Goal: Task Accomplishment & Management: Manage account settings

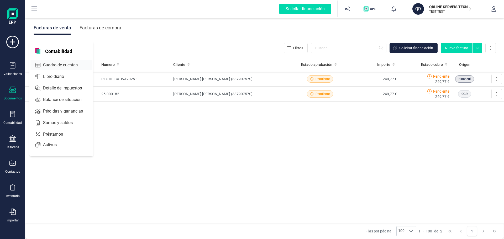
click at [55, 64] on span "Cuadro de cuentas" at bounding box center [64, 65] width 46 height 6
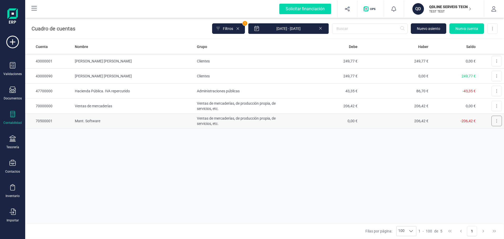
click at [492, 122] on button at bounding box center [496, 121] width 10 height 10
click at [285, 157] on div "Cuenta Nombre Grupo Debe Haber Saldo 43000001 [PERSON_NAME] [PERSON_NAME] Clien…" at bounding box center [264, 131] width 479 height 184
click at [10, 165] on icon at bounding box center [12, 163] width 6 height 6
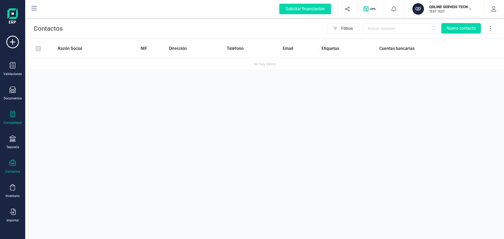
click at [14, 115] on icon at bounding box center [12, 114] width 6 height 6
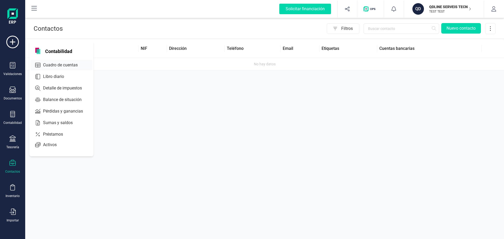
click at [57, 68] on span "Cuadro de cuentas" at bounding box center [64, 65] width 46 height 6
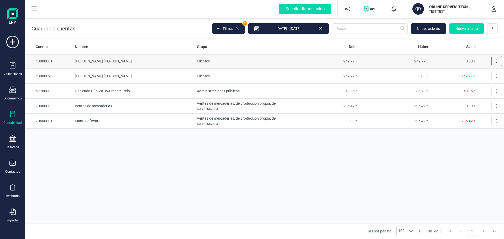
click at [499, 61] on button at bounding box center [496, 61] width 10 height 10
click at [490, 74] on span "Editar" at bounding box center [493, 73] width 10 height 5
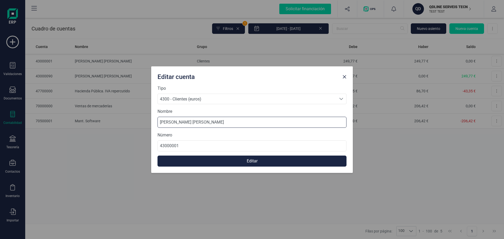
drag, startPoint x: 235, startPoint y: 123, endPoint x: 140, endPoint y: 124, distance: 95.3
click at [140, 124] on div "Editar cuenta Tipo 4300 - Clientes (euros) 4300 - Clientes (euros) 4300 - Clien…" at bounding box center [252, 119] width 504 height 239
type input "TEST"
click at [264, 161] on button "Editar" at bounding box center [251, 161] width 189 height 11
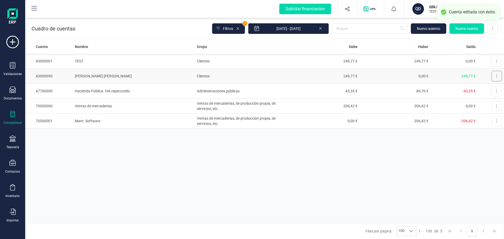
click at [498, 74] on button at bounding box center [496, 76] width 10 height 10
click at [493, 89] on span "Editar" at bounding box center [493, 88] width 10 height 5
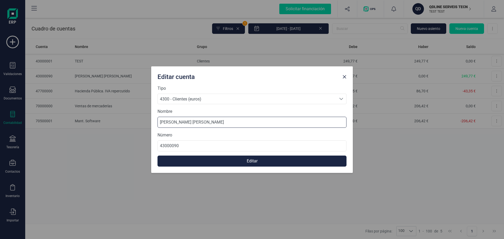
drag, startPoint x: 224, startPoint y: 122, endPoint x: 127, endPoint y: 129, distance: 97.4
click at [127, 129] on div "Editar cuenta Tipo 4300 - Clientes (euros) 4300 - Clientes (euros) 4300 - Clien…" at bounding box center [252, 119] width 504 height 239
type input "TEST"
click at [278, 161] on button "Editar" at bounding box center [251, 161] width 189 height 11
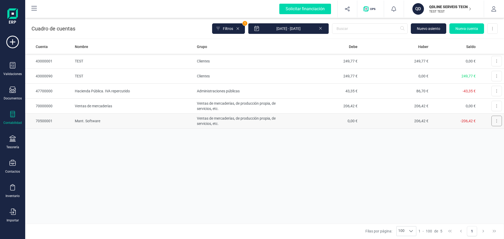
click at [496, 124] on button at bounding box center [496, 121] width 10 height 10
click at [492, 134] on span "Editar" at bounding box center [493, 133] width 10 height 5
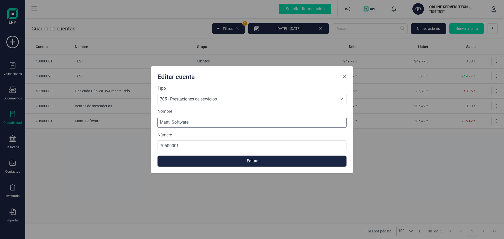
click at [192, 117] on input "Mant. Software" at bounding box center [251, 122] width 189 height 11
drag, startPoint x: 194, startPoint y: 123, endPoint x: 102, endPoint y: 119, distance: 92.7
click at [102, 119] on div "Editar cuenta Tipo 705 - Prestaciones de servicios 705 - Prestaciones de servic…" at bounding box center [252, 119] width 504 height 239
type input "TEST"
click at [270, 162] on button "Editar" at bounding box center [251, 161] width 189 height 11
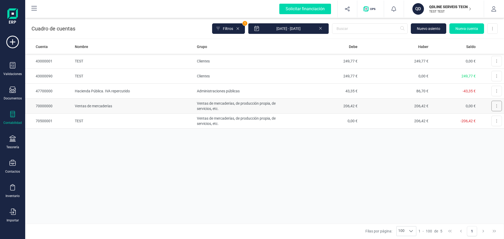
click at [498, 108] on button at bounding box center [496, 106] width 10 height 10
click at [494, 119] on span "Editar" at bounding box center [493, 118] width 10 height 5
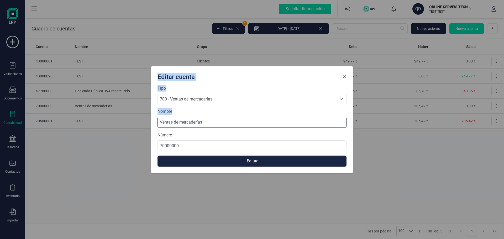
drag, startPoint x: 207, startPoint y: 123, endPoint x: 92, endPoint y: 123, distance: 114.9
click at [92, 123] on div "Editar cuenta Tipo 700 - Ventas de mercaderías 700 - Ventas de mercaderías 700 …" at bounding box center [252, 119] width 504 height 239
click at [218, 119] on input "Ventas de mercaderías" at bounding box center [251, 122] width 189 height 11
drag, startPoint x: 213, startPoint y: 121, endPoint x: 130, endPoint y: 122, distance: 82.9
click at [130, 121] on div "Editar cuenta Tipo 700 - Ventas de mercaderías 700 - Ventas de mercaderías 700 …" at bounding box center [252, 119] width 504 height 239
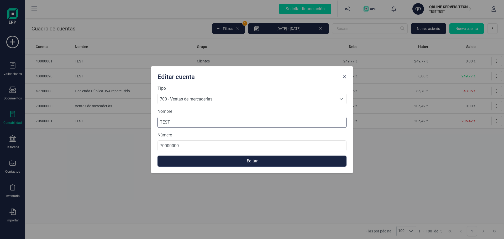
type input "TEST"
click at [250, 162] on button "Editar" at bounding box center [251, 161] width 189 height 11
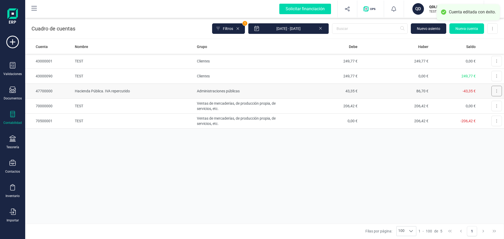
click at [497, 91] on button at bounding box center [496, 91] width 10 height 10
click at [494, 104] on span "Editar" at bounding box center [493, 103] width 10 height 5
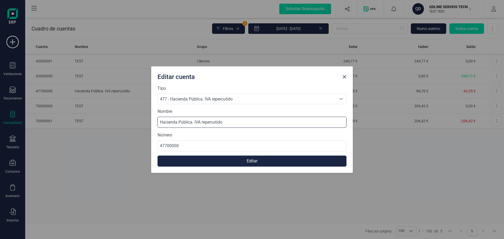
drag, startPoint x: 230, startPoint y: 121, endPoint x: 133, endPoint y: 126, distance: 97.7
click at [135, 124] on div "Editar cuenta Tipo 477 - Hacienda Pública. IVA repercutido 477 - Hacienda Públi…" at bounding box center [252, 119] width 504 height 239
type input "TEST"
drag, startPoint x: 252, startPoint y: 162, endPoint x: 264, endPoint y: 147, distance: 18.9
click at [252, 162] on button "Editar" at bounding box center [251, 161] width 189 height 11
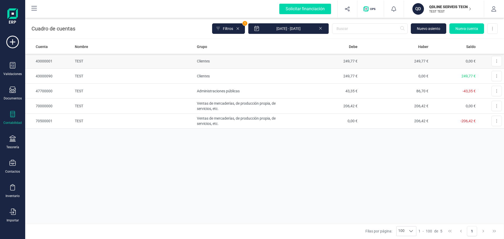
click at [207, 62] on td "Clientes" at bounding box center [242, 61] width 94 height 15
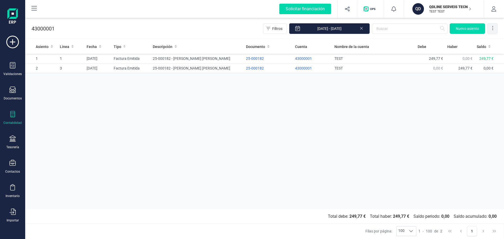
click at [490, 30] on icon at bounding box center [492, 27] width 5 height 5
click at [354, 61] on td "TEST" at bounding box center [373, 59] width 83 height 10
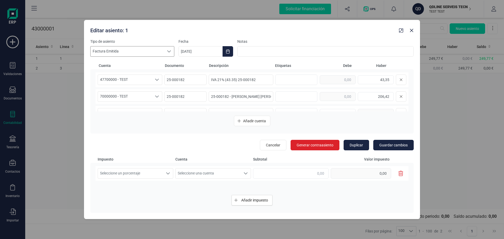
click at [168, 51] on icon at bounding box center [169, 51] width 4 height 4
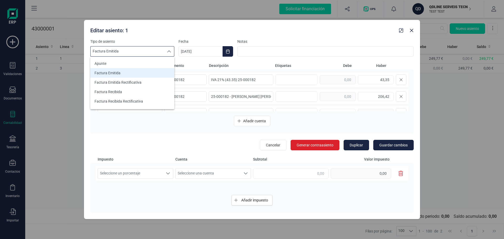
click at [168, 51] on icon at bounding box center [169, 51] width 4 height 4
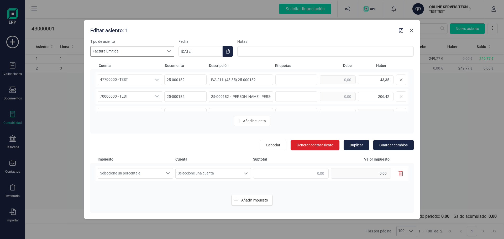
click at [411, 30] on icon "button" at bounding box center [411, 30] width 3 height 3
type input "[DATE]"
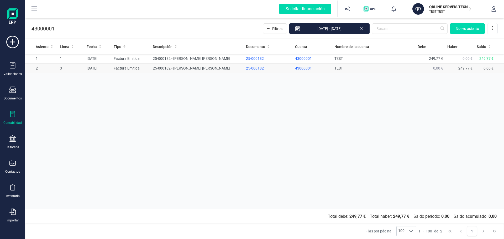
click at [212, 68] on td "25-000182 - [PERSON_NAME] [PERSON_NAME]" at bounding box center [197, 69] width 93 height 10
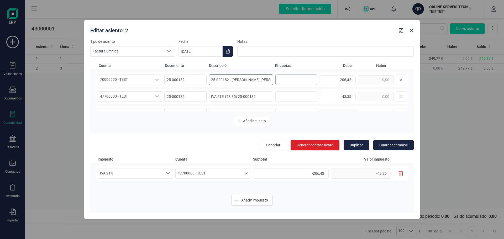
scroll to position [0, 15]
drag, startPoint x: 227, startPoint y: 79, endPoint x: 327, endPoint y: 79, distance: 100.2
click at [327, 79] on div "70000000 - TEST 70000000 - TEST 70000000 - TEST 25-000182 25-000182 - [PERSON_N…" at bounding box center [252, 79] width 313 height 15
type input "2"
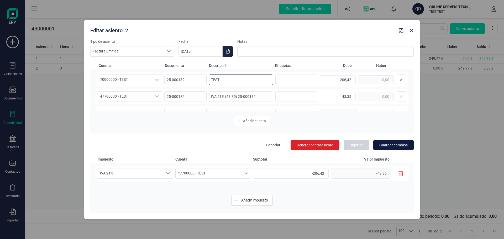
type input "TEST"
click at [390, 146] on span "Guardar cambios" at bounding box center [393, 144] width 28 height 5
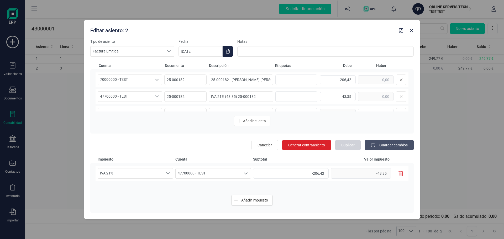
type input "[DATE]"
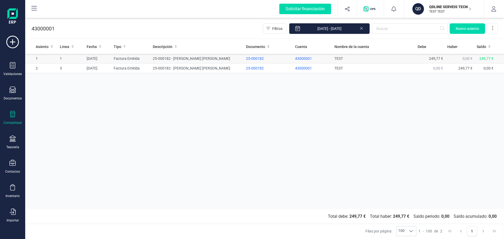
click at [183, 58] on td "25-000182 - [PERSON_NAME] [PERSON_NAME]" at bounding box center [197, 59] width 93 height 10
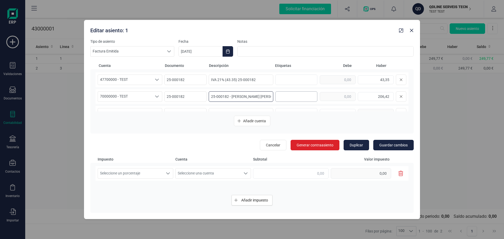
scroll to position [0, 15]
drag, startPoint x: 208, startPoint y: 96, endPoint x: 304, endPoint y: 93, distance: 96.1
click at [304, 93] on div "70000000 - TEST 70000000 - TEST 70000000 - TEST 25-000182 25-000182 - [PERSON_N…" at bounding box center [252, 96] width 313 height 15
type input "TEST"
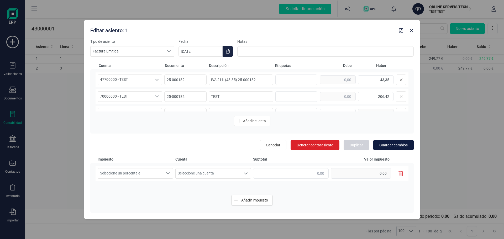
click at [390, 145] on span "Guardar cambios" at bounding box center [393, 144] width 28 height 5
type input "[DATE]"
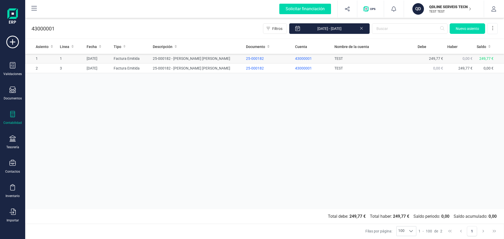
click at [205, 57] on td "25-000182 - [PERSON_NAME] [PERSON_NAME]" at bounding box center [197, 59] width 93 height 10
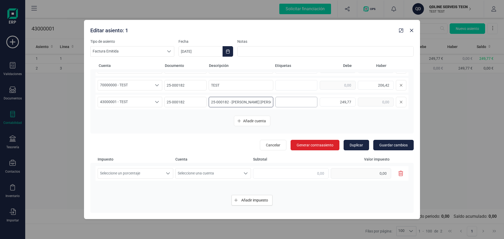
scroll to position [0, 15]
drag, startPoint x: 209, startPoint y: 102, endPoint x: 309, endPoint y: 97, distance: 99.6
click at [309, 97] on div "43000001 - TEST 43000001 - TEST 43000001 - TEST 25-000182 25-000182 - [PERSON_N…" at bounding box center [252, 102] width 313 height 15
type input "TESTTTTTTTTTTTTTT"
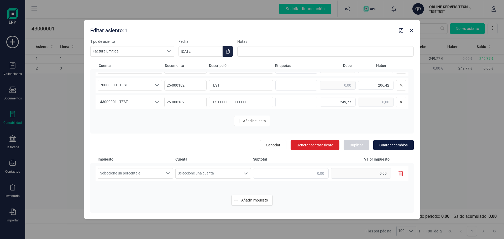
click at [387, 144] on span "Guardar cambios" at bounding box center [393, 144] width 28 height 5
type input "[DATE]"
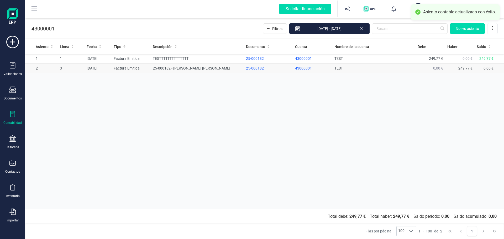
click at [191, 70] on td "25-000182 - [PERSON_NAME] [PERSON_NAME]" at bounding box center [197, 69] width 93 height 10
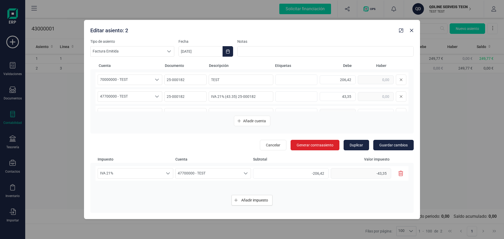
scroll to position [11, 0]
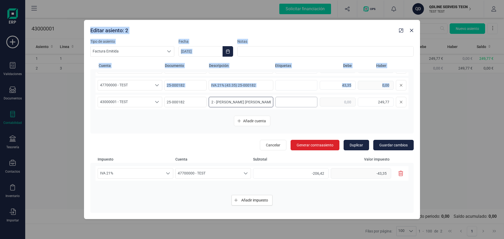
drag, startPoint x: 210, startPoint y: 102, endPoint x: 296, endPoint y: 99, distance: 86.1
click at [296, 99] on div "43000001 - TEST 43000001 - TEST 43000001 - TEST 25-000182 25-000182 - [PERSON_N…" at bounding box center [252, 102] width 313 height 15
drag, startPoint x: 212, startPoint y: 101, endPoint x: 210, endPoint y: 105, distance: 4.1
click at [212, 101] on input "25-000182 - [PERSON_NAME] [PERSON_NAME]" at bounding box center [241, 102] width 65 height 10
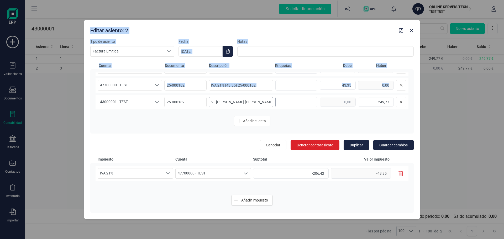
drag, startPoint x: 210, startPoint y: 101, endPoint x: 278, endPoint y: 102, distance: 68.5
click at [278, 102] on div "43000001 - TEST 43000001 - TEST 43000001 - TEST 25-000182 25-000182 - [PERSON_N…" at bounding box center [252, 102] width 313 height 15
click at [209, 103] on input "25-000182 - [PERSON_NAME] [PERSON_NAME]" at bounding box center [241, 102] width 65 height 10
drag, startPoint x: 209, startPoint y: 101, endPoint x: 245, endPoint y: 101, distance: 36.5
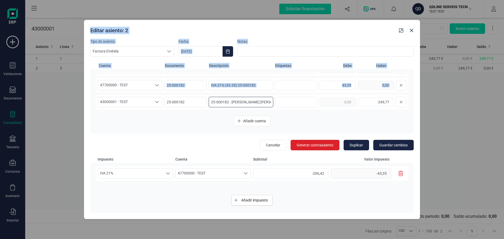
click at [245, 101] on input "25-000182 - [PERSON_NAME] [PERSON_NAME]" at bounding box center [241, 102] width 65 height 10
click at [250, 102] on input "25-000182 - [PERSON_NAME] [PERSON_NAME]" at bounding box center [241, 102] width 65 height 10
click at [412, 31] on icon "button" at bounding box center [411, 30] width 4 height 4
type input "[DATE]"
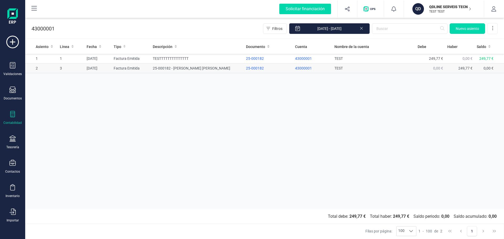
click at [210, 71] on td "25-000182 - [PERSON_NAME] [PERSON_NAME]" at bounding box center [197, 69] width 93 height 10
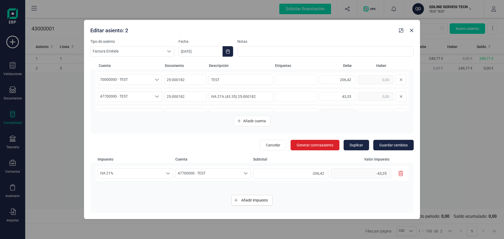
scroll to position [11, 0]
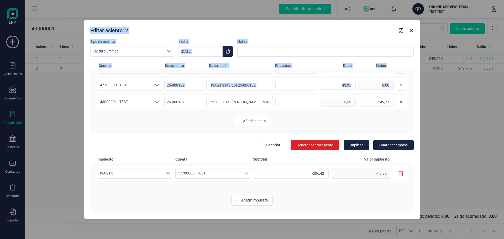
click at [246, 102] on input "25-000182 - [PERSON_NAME] [PERSON_NAME]" at bounding box center [241, 102] width 65 height 10
click at [214, 102] on input "25-000182 - [PERSON_NAME] [PERSON_NAME]" at bounding box center [241, 102] width 65 height 10
click at [225, 104] on input "25-000182 - [PERSON_NAME] [PERSON_NAME]" at bounding box center [241, 102] width 65 height 10
click at [221, 102] on input "25-000182 - [PERSON_NAME] [PERSON_NAME]" at bounding box center [241, 102] width 65 height 10
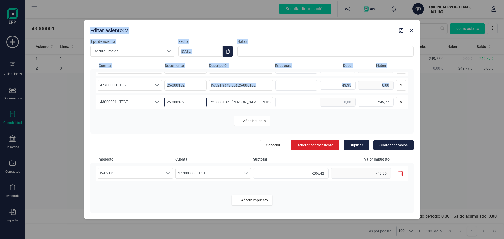
drag, startPoint x: 186, startPoint y: 100, endPoint x: 160, endPoint y: 102, distance: 26.5
click at [158, 100] on div "43000001 - TEST 43000001 - TEST 43000001 - TEST 25-000182 25-000182 - [PERSON_N…" at bounding box center [252, 102] width 313 height 15
click at [188, 85] on input "25-000182" at bounding box center [185, 85] width 42 height 10
click at [190, 85] on input "25-000182" at bounding box center [185, 85] width 42 height 10
click at [210, 103] on input "25-000182 - [PERSON_NAME] [PERSON_NAME]" at bounding box center [241, 102] width 65 height 10
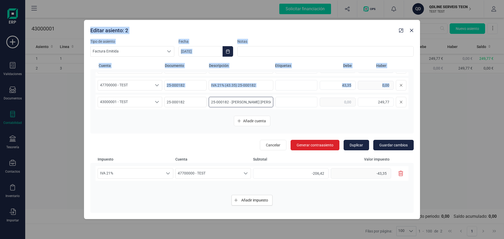
click at [219, 100] on input "25-000182 - [PERSON_NAME] [PERSON_NAME]" at bounding box center [241, 102] width 65 height 10
click at [409, 31] on icon "button" at bounding box center [411, 30] width 4 height 4
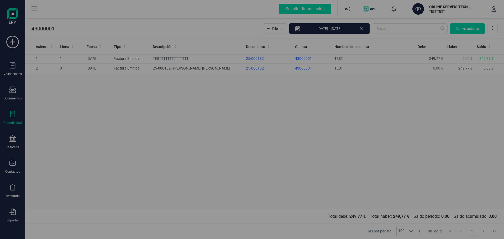
type input "[DATE]"
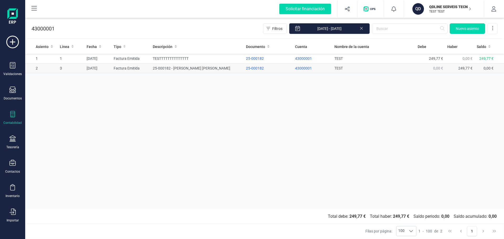
click at [210, 69] on td "25-000182 - [PERSON_NAME] [PERSON_NAME]" at bounding box center [197, 69] width 93 height 10
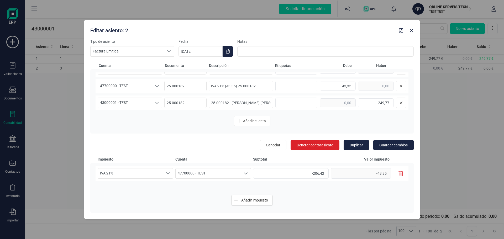
scroll to position [11, 0]
click at [264, 104] on input "25-000182 - [PERSON_NAME] [PERSON_NAME]" at bounding box center [241, 102] width 65 height 10
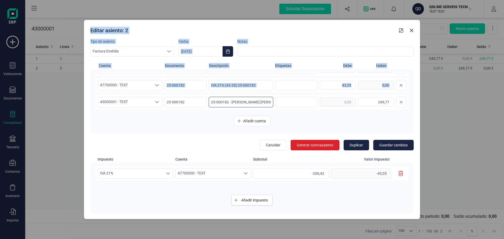
click at [232, 102] on input "25-000182 - [PERSON_NAME] [PERSON_NAME]" at bounding box center [241, 102] width 65 height 10
click at [223, 102] on input "25-000182 - [PERSON_NAME] [PERSON_NAME]" at bounding box center [241, 102] width 65 height 10
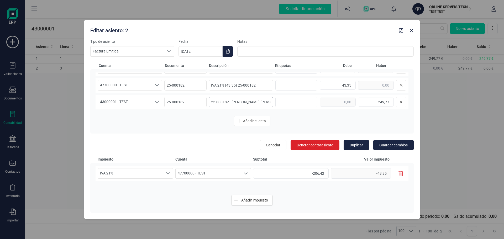
click at [230, 102] on input "25-000182 - [PERSON_NAME] [PERSON_NAME]" at bounding box center [241, 102] width 65 height 10
drag, startPoint x: 210, startPoint y: 101, endPoint x: 287, endPoint y: 100, distance: 77.4
click at [287, 100] on div "43000001 - TEST 43000001 - TEST 43000001 - TEST 25-000182 25-000182 - [PERSON_N…" at bounding box center [252, 102] width 313 height 15
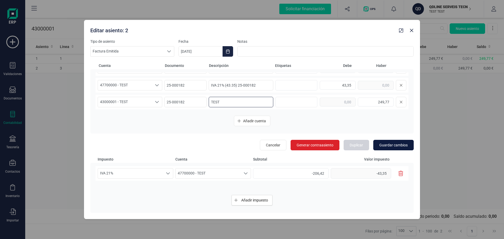
type input "TEST"
drag, startPoint x: 388, startPoint y: 146, endPoint x: 385, endPoint y: 149, distance: 3.9
click at [389, 146] on span "Guardar cambios" at bounding box center [393, 144] width 28 height 5
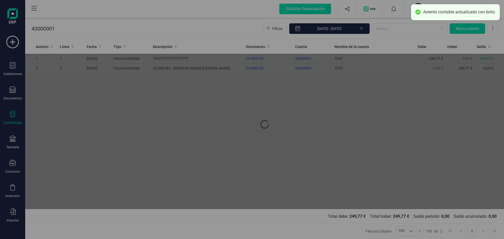
type input "[DATE]"
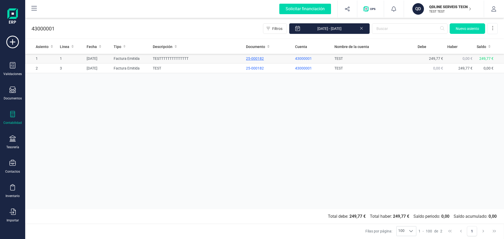
click at [248, 59] on div "25-000182" at bounding box center [268, 58] width 45 height 5
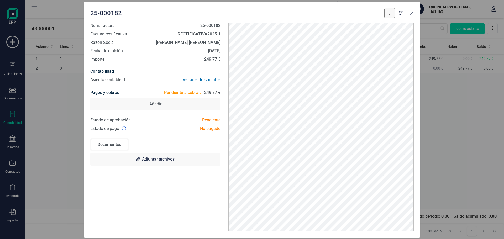
click at [391, 14] on button at bounding box center [389, 13] width 10 height 10
click at [411, 13] on icon "button" at bounding box center [411, 13] width 4 height 4
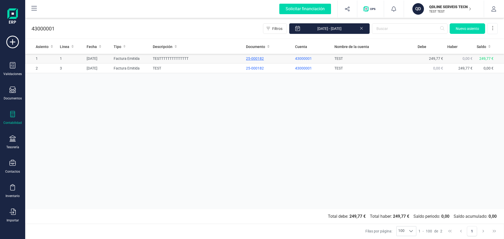
click at [259, 58] on div "25-000182" at bounding box center [268, 58] width 45 height 5
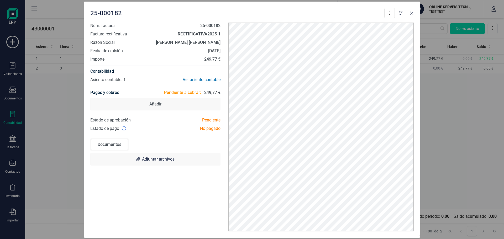
click at [191, 43] on strong "[PERSON_NAME] [PERSON_NAME]" at bounding box center [188, 42] width 65 height 5
click at [411, 13] on icon "button" at bounding box center [411, 12] width 3 height 3
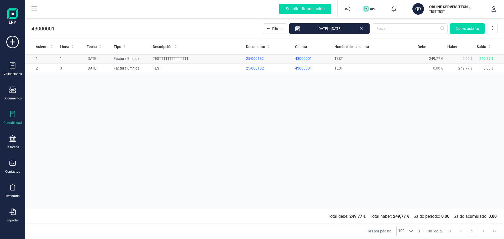
click at [261, 59] on div "25-000182" at bounding box center [268, 58] width 45 height 5
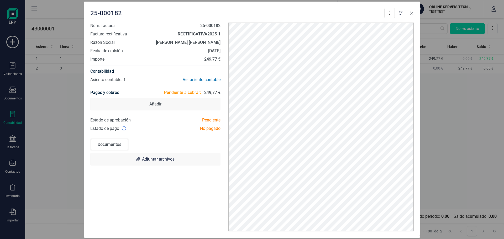
click at [411, 13] on icon "button" at bounding box center [411, 12] width 3 height 3
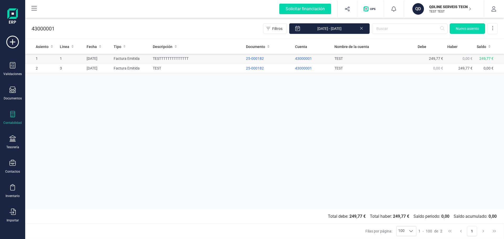
click at [187, 58] on td "TESTTTTTTTTTTTTTT" at bounding box center [197, 59] width 93 height 10
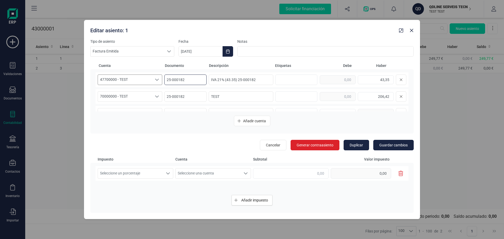
drag, startPoint x: 191, startPoint y: 79, endPoint x: 156, endPoint y: 78, distance: 35.2
click at [156, 78] on div "47700000 - TEST 47700000 - TEST 47700000 - TEST 25-000182 IVA 21% (43.35) 25-00…" at bounding box center [252, 79] width 313 height 15
type input "t"
type input "TEST"
click at [187, 98] on input "25-000182" at bounding box center [185, 96] width 42 height 10
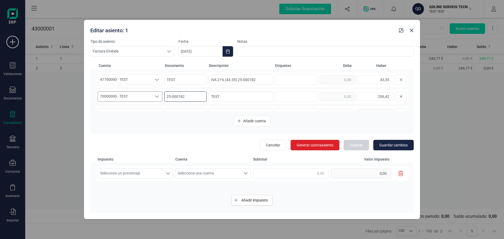
drag, startPoint x: 189, startPoint y: 97, endPoint x: 153, endPoint y: 97, distance: 36.2
click at [153, 97] on div "70000000 - TEST 70000000 - TEST 70000000 - TEST 25-000182 TEST 206,42" at bounding box center [252, 96] width 313 height 15
type input "TEST"
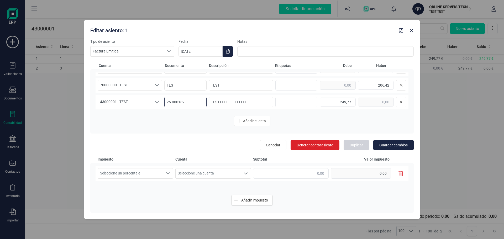
drag, startPoint x: 194, startPoint y: 102, endPoint x: 135, endPoint y: 104, distance: 58.8
click at [135, 104] on div "43000001 - TEST 43000001 - TEST 43000001 - TEST 25-000182 TESTTTTTTTTTTTTTT 249…" at bounding box center [252, 102] width 313 height 15
type input "TEST"
click at [391, 145] on span "Guardar cambios" at bounding box center [393, 144] width 28 height 5
type input "[DATE]"
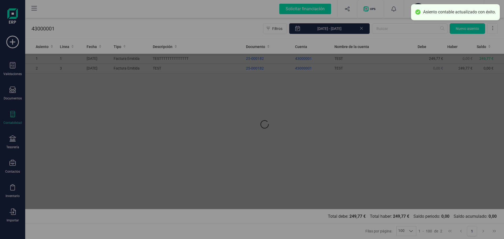
scroll to position [0, 0]
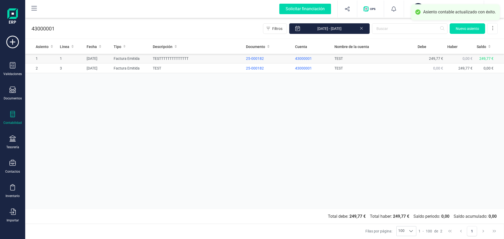
click at [198, 60] on td "TESTTTTTTTTTTTTTT" at bounding box center [197, 59] width 93 height 10
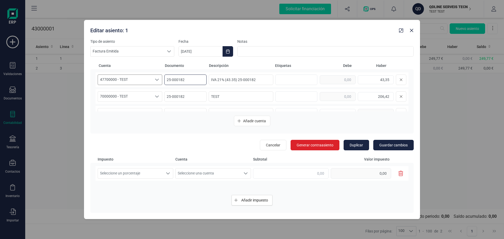
drag, startPoint x: 188, startPoint y: 80, endPoint x: 151, endPoint y: 81, distance: 37.0
click at [151, 78] on div "47700000 - TEST 47700000 - TEST 47700000 - TEST 25-000182 IVA 21% (43.35) 25-00…" at bounding box center [252, 79] width 313 height 15
type input "TEST"
drag, startPoint x: 186, startPoint y: 97, endPoint x: 151, endPoint y: 96, distance: 35.2
click at [151, 96] on div "70000000 - TEST 70000000 - TEST 70000000 - TEST 25-000182 TEST 206,42" at bounding box center [252, 96] width 313 height 15
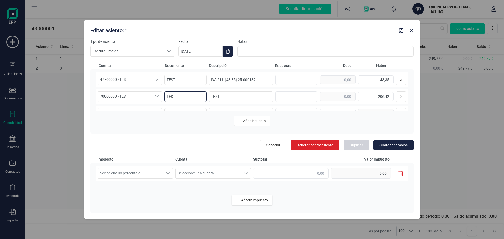
scroll to position [11, 0]
type input "TEST"
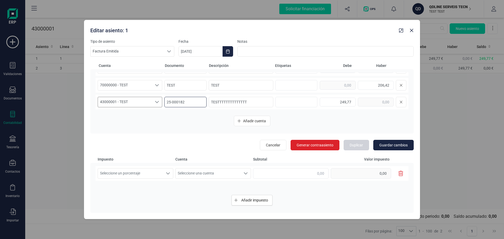
drag, startPoint x: 160, startPoint y: 104, endPoint x: 151, endPoint y: 105, distance: 8.4
click at [151, 104] on div "43000001 - TEST 43000001 - TEST 43000001 - TEST 25-000182 TESTTTTTTTTTTTTTT 249…" at bounding box center [252, 102] width 313 height 15
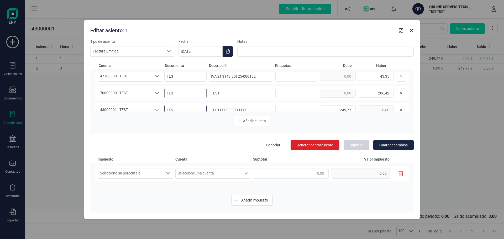
scroll to position [0, 0]
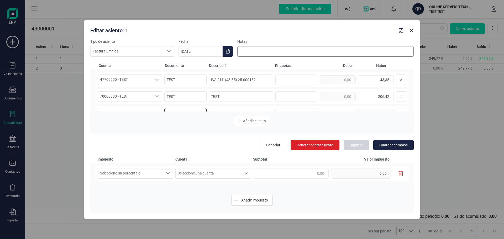
type input "TEST"
click at [257, 53] on input at bounding box center [325, 51] width 176 height 10
type input "TEST"
click at [388, 145] on span "Guardar cambios" at bounding box center [393, 144] width 28 height 5
type input "[DATE]"
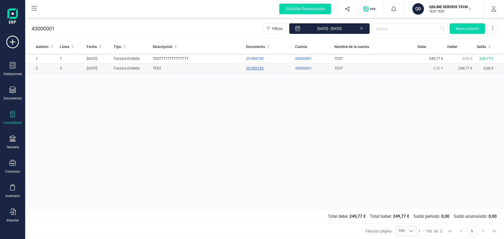
click at [286, 68] on div "25-000182" at bounding box center [268, 68] width 45 height 5
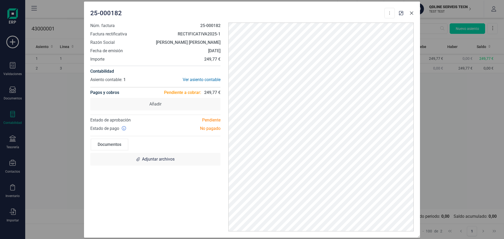
click at [413, 13] on icon "button" at bounding box center [411, 13] width 4 height 4
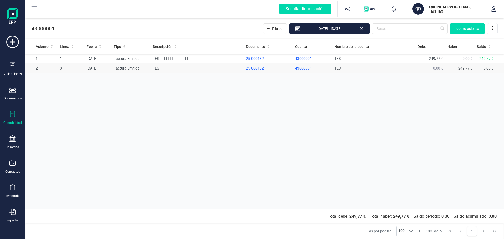
click at [216, 72] on td "TEST" at bounding box center [197, 69] width 93 height 10
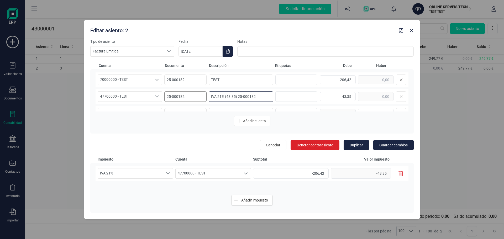
drag, startPoint x: 260, startPoint y: 96, endPoint x: 200, endPoint y: 95, distance: 60.6
click at [200, 95] on div "47700000 - TEST 47700000 - TEST 47700000 - TEST 25-000182 IVA 21% (43.35) 25-00…" at bounding box center [252, 96] width 313 height 15
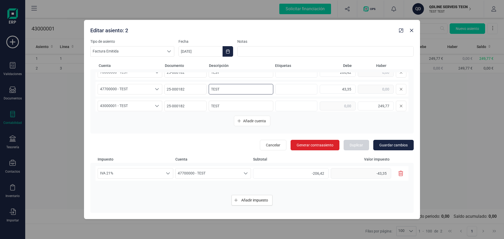
scroll to position [11, 0]
type input "TEST"
click at [257, 51] on input at bounding box center [325, 51] width 176 height 10
type input "TEST"
drag, startPoint x: 394, startPoint y: 148, endPoint x: 377, endPoint y: 146, distance: 16.6
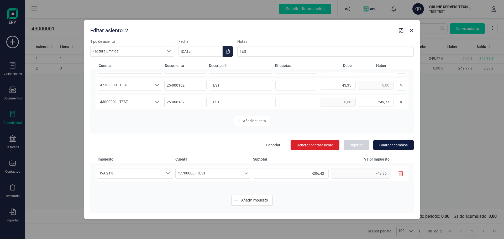
click at [393, 147] on button "Guardar cambios" at bounding box center [393, 145] width 40 height 10
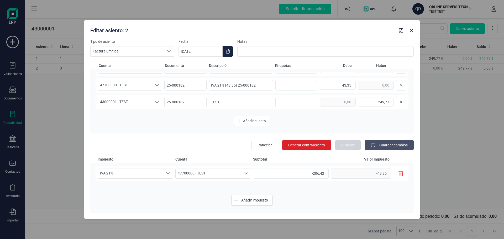
type input "[DATE]"
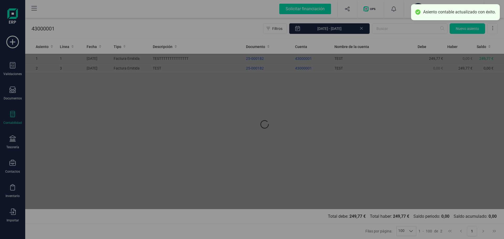
scroll to position [0, 0]
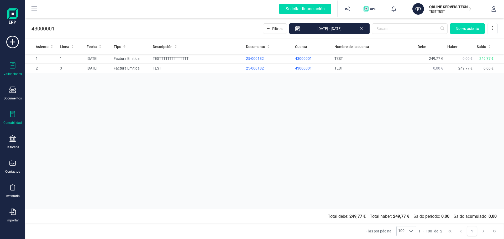
click at [11, 65] on icon at bounding box center [13, 65] width 6 height 6
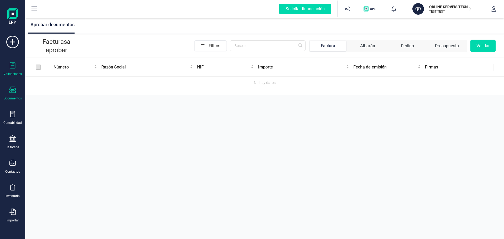
click at [14, 91] on icon at bounding box center [12, 90] width 6 height 6
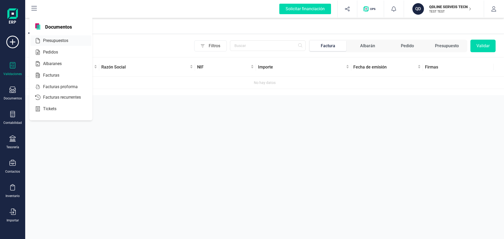
click at [60, 40] on span "Presupuestos" at bounding box center [59, 41] width 37 height 6
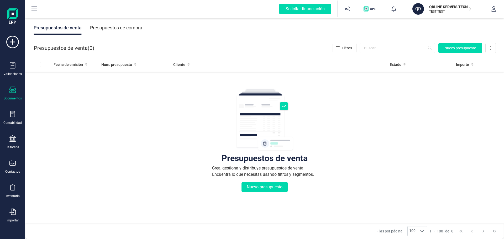
click at [10, 93] on div at bounding box center [12, 91] width 6 height 8
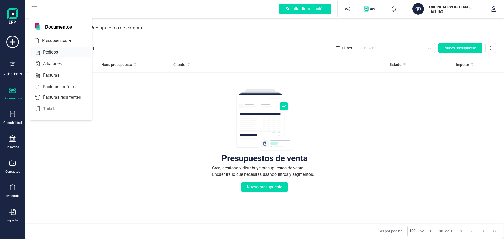
click at [56, 53] on span "Pedidos" at bounding box center [54, 52] width 27 height 6
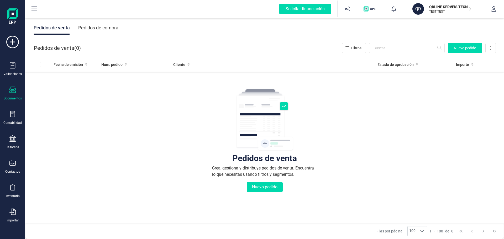
click at [13, 97] on div "Documentos" at bounding box center [13, 98] width 18 height 4
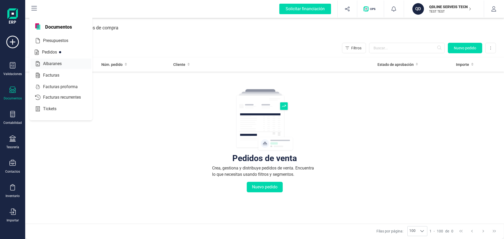
click at [61, 62] on span "Albaranes" at bounding box center [56, 64] width 30 height 6
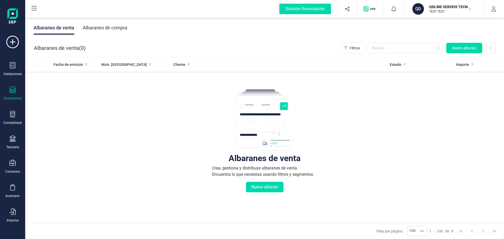
click at [12, 93] on div at bounding box center [12, 91] width 6 height 8
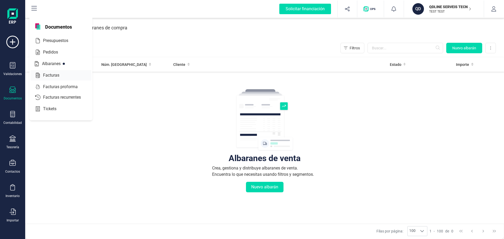
click at [50, 76] on span "Facturas" at bounding box center [55, 75] width 28 height 6
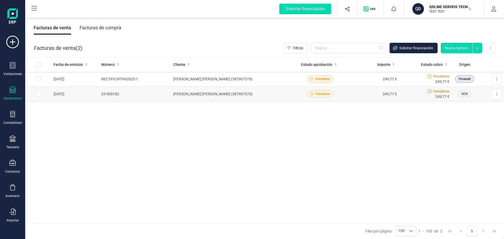
click at [180, 95] on td "[PERSON_NAME] [PERSON_NAME] (38790757S)" at bounding box center [232, 94] width 123 height 15
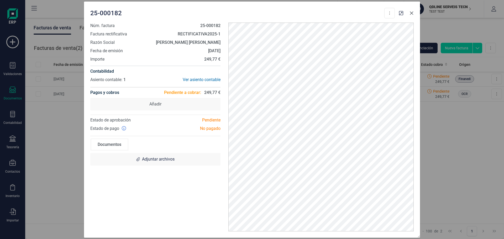
click at [410, 14] on icon "button" at bounding box center [411, 13] width 4 height 4
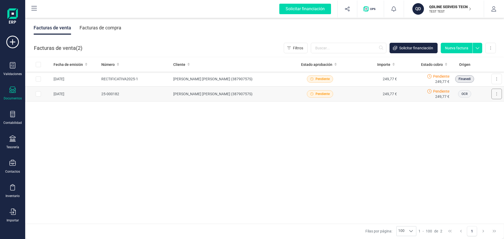
click at [497, 96] on button at bounding box center [496, 94] width 10 height 10
click at [194, 93] on td "[PERSON_NAME] [PERSON_NAME] (38790757S)" at bounding box center [232, 94] width 123 height 15
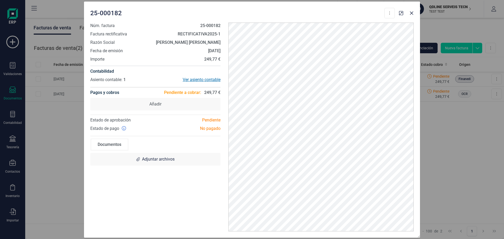
click at [202, 81] on div "Ver asiento contable" at bounding box center [187, 80] width 65 height 6
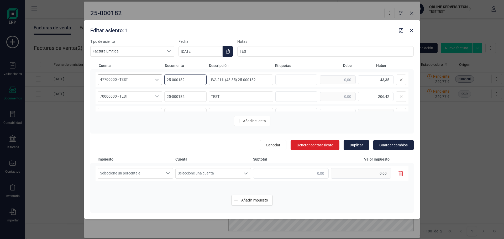
drag, startPoint x: 189, startPoint y: 79, endPoint x: 152, endPoint y: 78, distance: 36.5
click at [153, 77] on div "47700000 - TEST 47700000 - TEST 47700000 - TEST 25-000182 IVA 21% (43.35) 25-00…" at bounding box center [252, 79] width 313 height 15
type input "TEST"
drag, startPoint x: 189, startPoint y: 98, endPoint x: 151, endPoint y: 98, distance: 37.5
click at [151, 98] on div "70000000 - TEST 70000000 - TEST 70000000 - TEST 25-000182 TEST 206,42" at bounding box center [252, 96] width 313 height 15
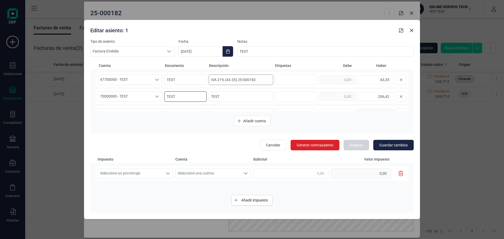
type input "TEST"
drag, startPoint x: 257, startPoint y: 80, endPoint x: 202, endPoint y: 82, distance: 54.3
click at [202, 82] on div "47700000 - TEST 47700000 - TEST 47700000 - TEST TEST IVA 21% (43.35) 25-000182 …" at bounding box center [252, 79] width 313 height 15
type input "TEST"
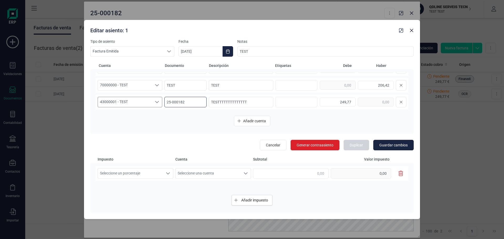
drag, startPoint x: 189, startPoint y: 103, endPoint x: 152, endPoint y: 104, distance: 36.5
click at [152, 104] on div "43000001 - TEST 43000001 - TEST 43000001 - TEST 25-000182 TESTTTTTTTTTTTTTT 249…" at bounding box center [252, 102] width 313 height 15
type input "TEST"
click at [392, 147] on span "Guardar cambios" at bounding box center [393, 144] width 28 height 5
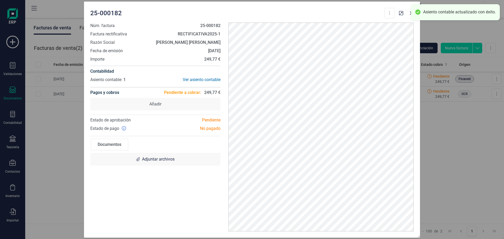
click at [300, 14] on div "25-000182 Descargar documento Marcar como cobrada" at bounding box center [242, 13] width 304 height 10
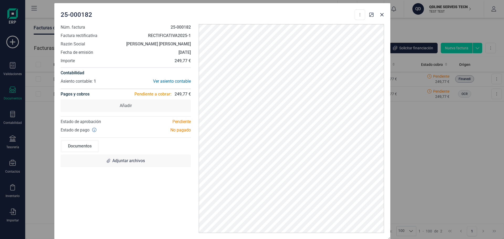
drag, startPoint x: 300, startPoint y: 14, endPoint x: 271, endPoint y: 15, distance: 29.7
click at [271, 15] on div "25-000182 Descargar documento Marcar como cobrada" at bounding box center [213, 14] width 304 height 10
click at [382, 15] on icon "button" at bounding box center [382, 15] width 4 height 4
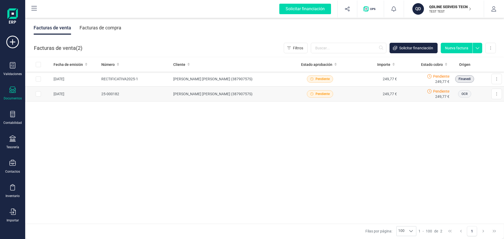
click at [200, 95] on td "[PERSON_NAME] [PERSON_NAME] (38790757S)" at bounding box center [232, 94] width 123 height 15
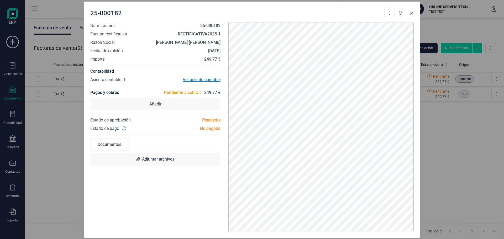
click at [205, 81] on div "Ver asiento contable" at bounding box center [187, 80] width 65 height 6
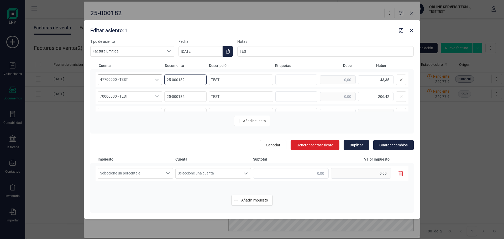
drag, startPoint x: 188, startPoint y: 77, endPoint x: 161, endPoint y: 76, distance: 27.1
click at [161, 76] on div "47700000 - TEST 47700000 - TEST 47700000 - TEST 25-000182 TEST 43,35" at bounding box center [252, 79] width 313 height 15
type input "TEST"
drag, startPoint x: 193, startPoint y: 96, endPoint x: 153, endPoint y: 94, distance: 39.7
click at [153, 94] on div "70000000 - TEST 70000000 - TEST 70000000 - TEST 25-000182 TEST 206,42" at bounding box center [252, 96] width 313 height 15
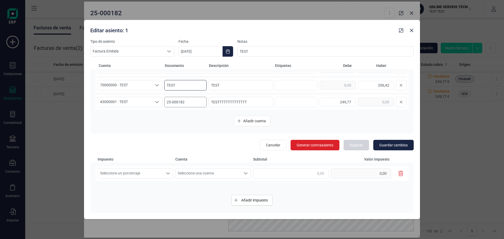
type input "TEST"
drag, startPoint x: 187, startPoint y: 102, endPoint x: 157, endPoint y: 102, distance: 29.7
click at [157, 102] on div "43000001 - TEST 43000001 - TEST 43000001 - TEST 25-000182 TESTTTTTTTTTTTTTT 249…" at bounding box center [252, 102] width 313 height 15
type input "TEST"
click at [399, 148] on button "Guardar cambios" at bounding box center [393, 145] width 40 height 10
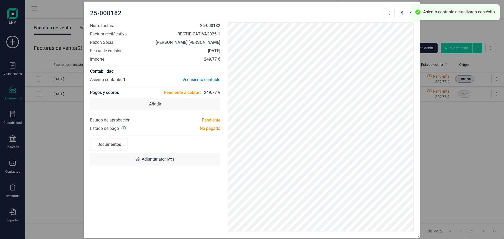
drag, startPoint x: 287, startPoint y: 11, endPoint x: 266, endPoint y: 11, distance: 21.0
click at [266, 11] on div "25-000182 Descargar documento Marcar como cobrada" at bounding box center [242, 13] width 304 height 10
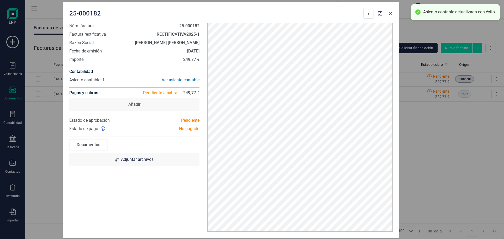
click at [389, 13] on icon "button" at bounding box center [390, 13] width 4 height 4
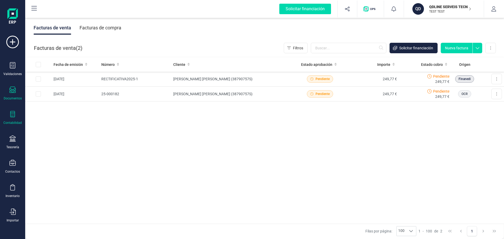
click at [15, 116] on icon at bounding box center [12, 114] width 5 height 6
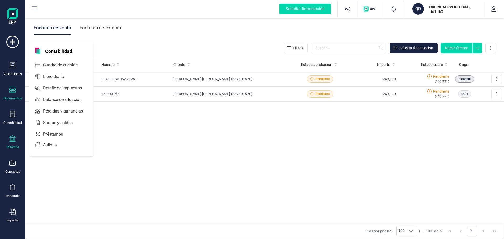
click at [11, 140] on icon at bounding box center [12, 138] width 6 height 6
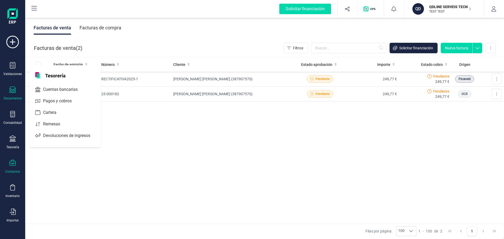
click at [15, 165] on icon at bounding box center [12, 163] width 6 height 6
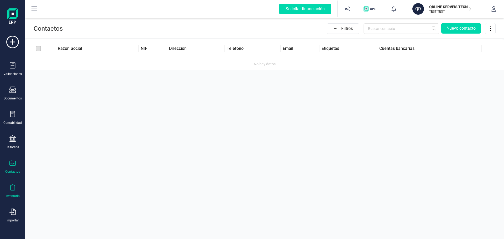
click at [11, 191] on div at bounding box center [12, 188] width 6 height 8
click at [47, 137] on span "Artículos" at bounding box center [55, 138] width 28 height 6
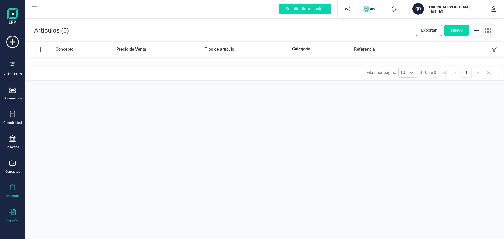
click at [15, 213] on icon at bounding box center [12, 212] width 6 height 6
click at [12, 67] on icon at bounding box center [13, 65] width 6 height 6
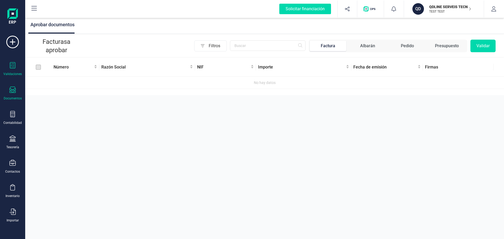
click at [13, 91] on icon at bounding box center [12, 90] width 6 height 6
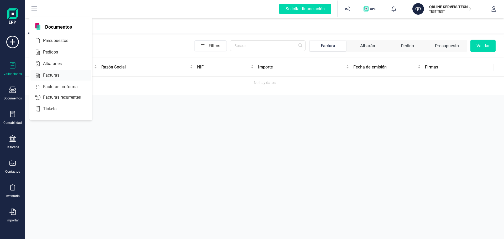
click at [50, 75] on span "Facturas" at bounding box center [55, 75] width 28 height 6
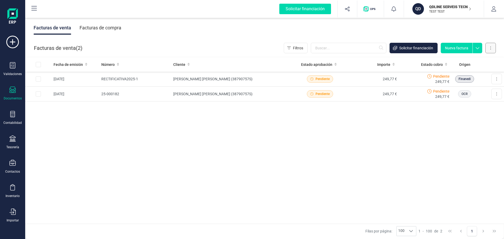
click at [491, 50] on button at bounding box center [490, 48] width 10 height 10
click at [362, 124] on div "Fecha de emisión Número Cliente Estado aprobación Importe Estado cobro Origen […" at bounding box center [264, 140] width 479 height 167
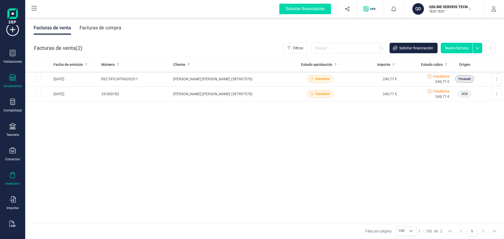
scroll to position [23, 0]
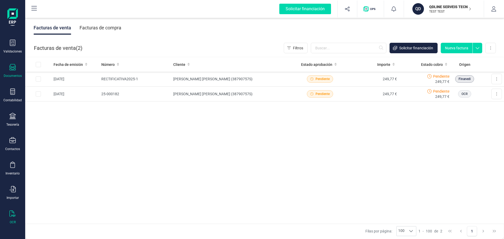
click at [13, 216] on icon at bounding box center [12, 213] width 6 height 6
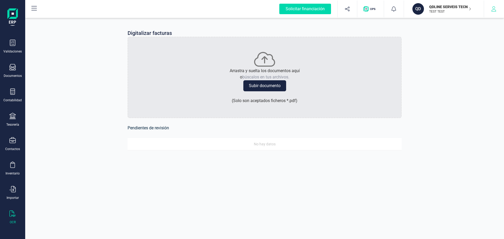
click at [496, 9] on button "button" at bounding box center [494, 9] width 20 height 17
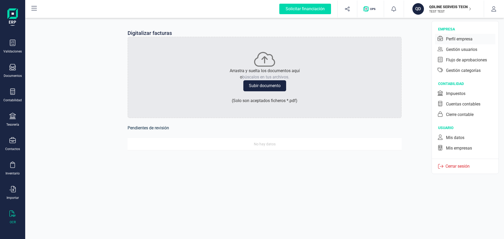
click at [464, 39] on div "Perfil empresa" at bounding box center [459, 39] width 27 height 6
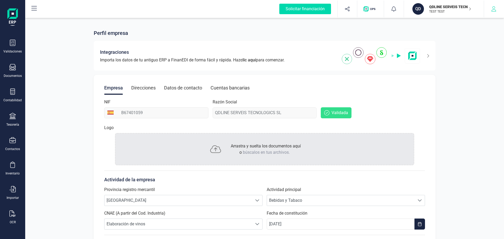
click at [498, 10] on button "button" at bounding box center [494, 9] width 20 height 17
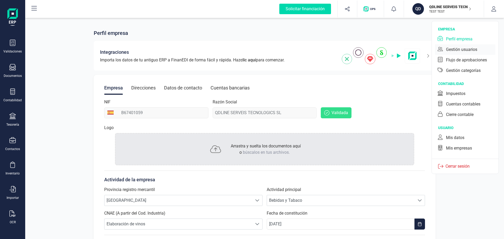
click at [466, 49] on div "Gestión usuarios" at bounding box center [461, 49] width 31 height 6
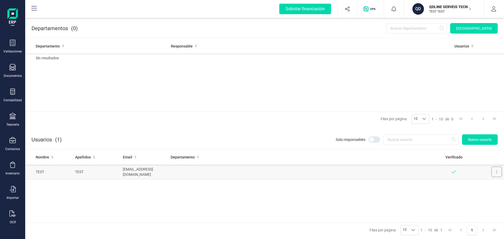
click at [493, 173] on button at bounding box center [496, 172] width 10 height 10
click at [495, 10] on icon "button" at bounding box center [493, 8] width 5 height 5
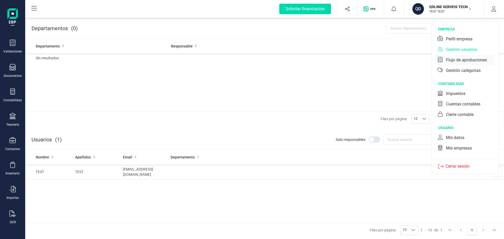
click at [463, 61] on div "Flujo de aprobaciones" at bounding box center [466, 60] width 41 height 6
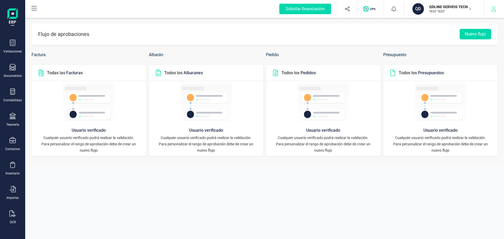
click at [491, 10] on icon "button" at bounding box center [493, 8] width 5 height 5
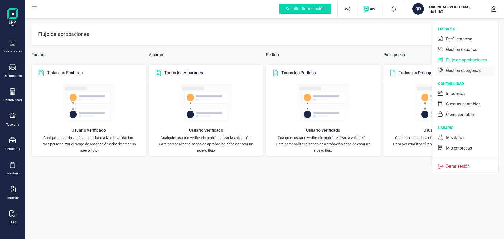
click at [462, 70] on div "Gestión categorías" at bounding box center [463, 70] width 35 height 6
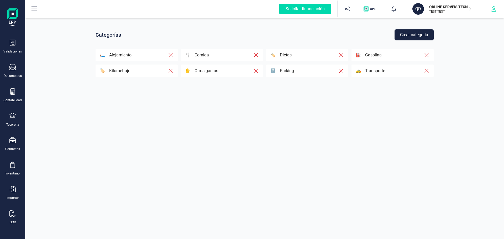
click at [495, 9] on icon "button" at bounding box center [493, 8] width 5 height 5
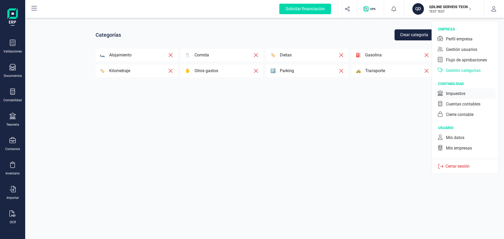
click at [455, 93] on div "Impuestos" at bounding box center [455, 94] width 19 height 6
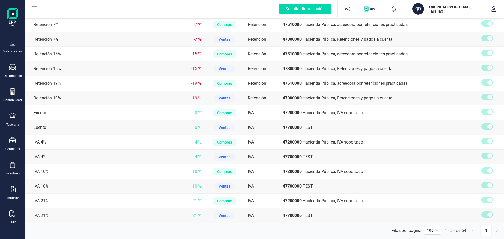
scroll to position [626, 0]
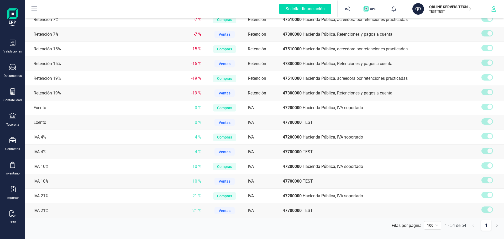
click at [494, 11] on icon "button" at bounding box center [493, 8] width 5 height 5
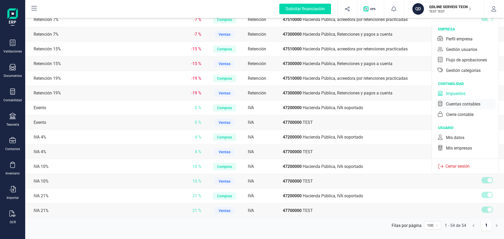
click at [462, 103] on div "Cuentas contables" at bounding box center [463, 104] width 34 height 6
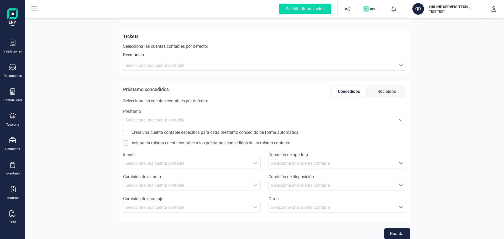
scroll to position [273, 0]
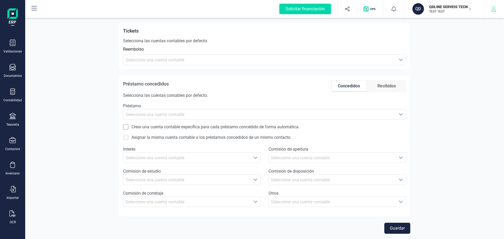
click at [496, 12] on button "button" at bounding box center [494, 9] width 20 height 17
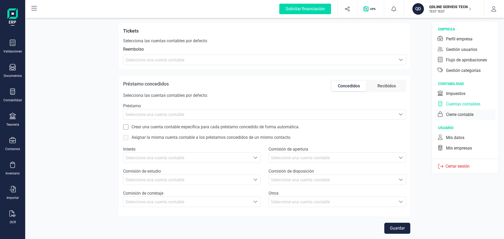
click at [461, 116] on div "Cierre contable" at bounding box center [460, 115] width 28 height 6
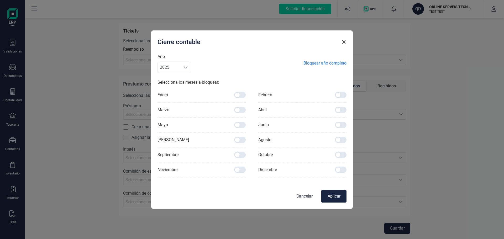
click at [343, 42] on icon "button" at bounding box center [343, 41] width 3 height 3
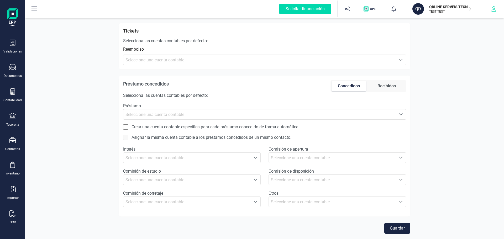
click at [492, 9] on icon "button" at bounding box center [493, 8] width 5 height 5
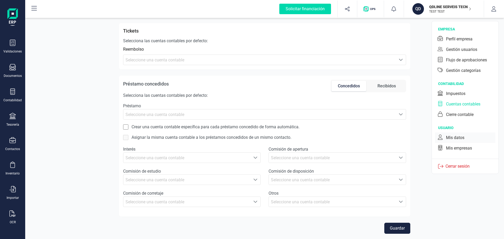
click at [458, 136] on div "Mis datos" at bounding box center [455, 138] width 18 height 6
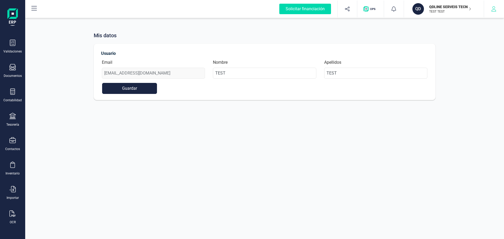
click at [494, 10] on icon "button" at bounding box center [493, 8] width 5 height 5
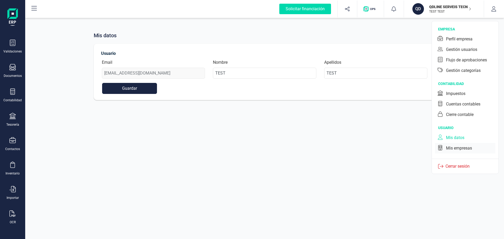
click at [461, 149] on div "Mis empresas" at bounding box center [459, 148] width 26 height 6
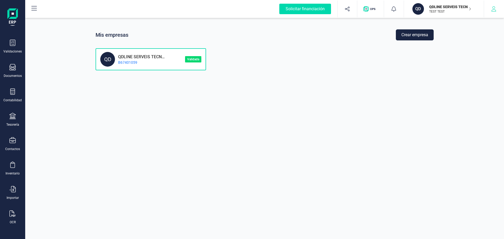
click at [495, 12] on button "button" at bounding box center [494, 9] width 20 height 17
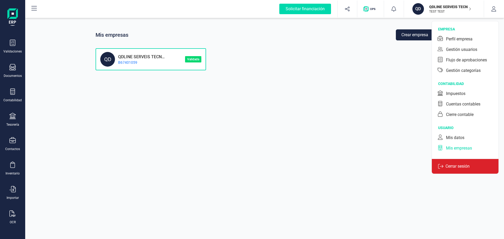
click at [456, 168] on p "Cerrar sesión" at bounding box center [457, 166] width 28 height 6
